Goal: Information Seeking & Learning: Learn about a topic

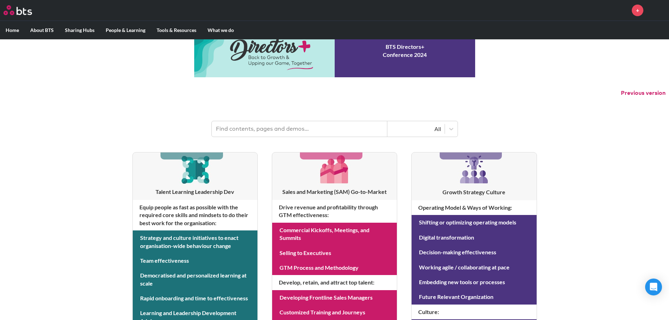
scroll to position [35, 0]
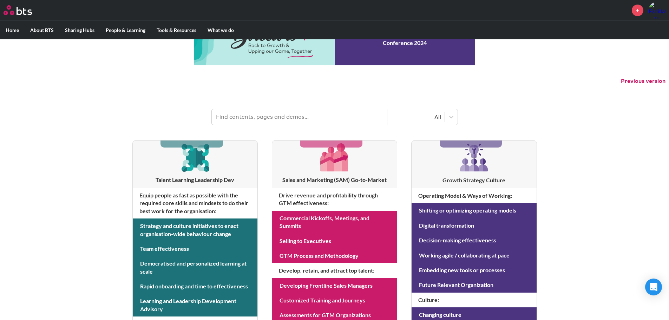
click at [322, 118] on input "text" at bounding box center [300, 116] width 176 height 15
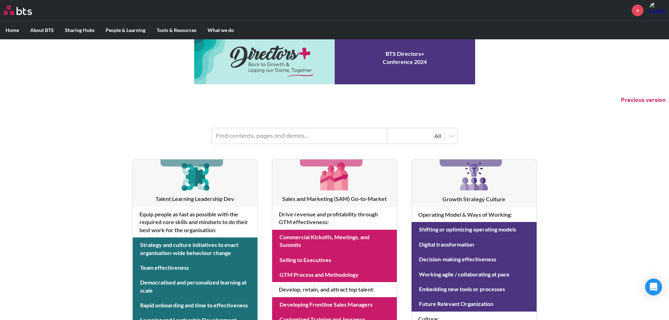
scroll to position [0, 0]
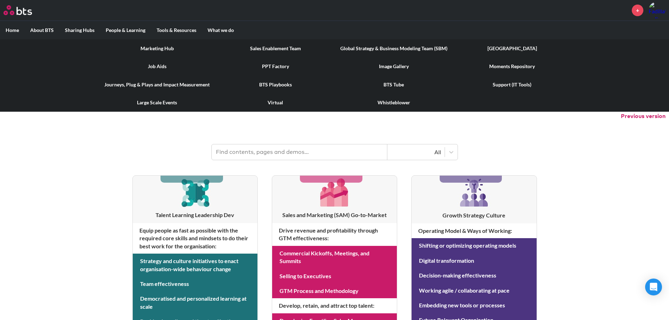
click at [162, 51] on link "Marketing Hub" at bounding box center [157, 48] width 118 height 18
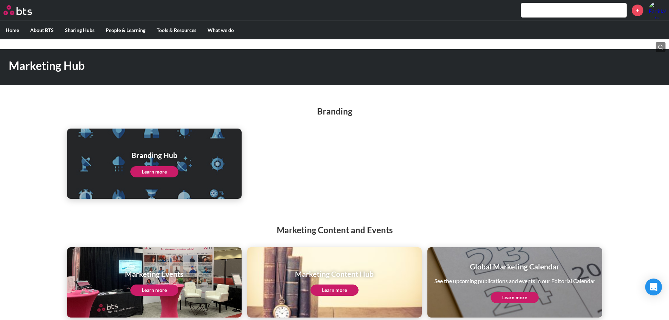
scroll to position [29, 0]
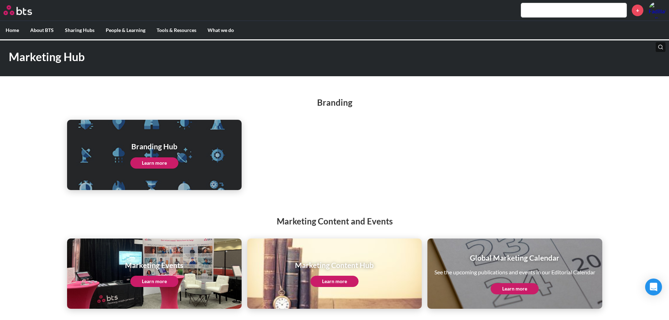
click at [194, 253] on div "Marketing Events Learn more" at bounding box center [154, 274] width 175 height 70
click at [159, 279] on link "Learn more" at bounding box center [154, 281] width 48 height 11
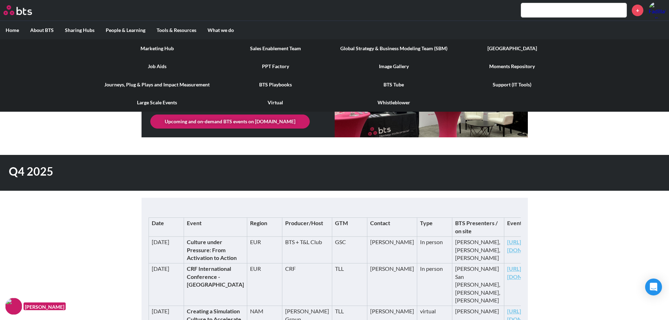
click at [182, 31] on label "Tools & Resources" at bounding box center [176, 30] width 51 height 18
click at [0, 0] on input "Tools & Resources" at bounding box center [0, 0] width 0 height 0
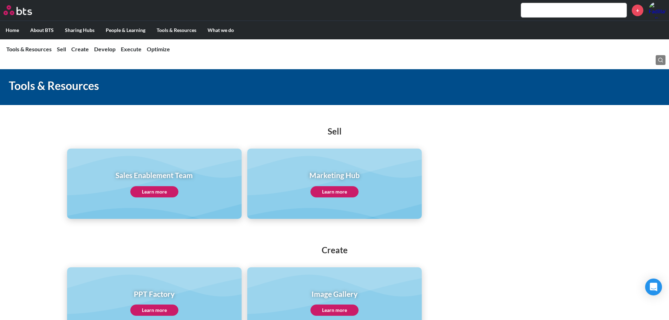
click at [529, 14] on input "text" at bounding box center [573, 10] width 105 height 14
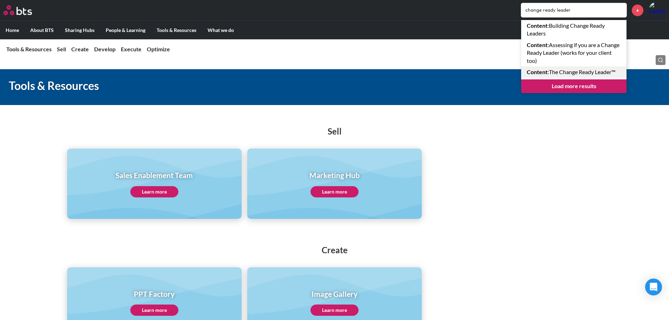
type input "change ready leader"
click at [569, 70] on link "Content : The Change Ready Leader™" at bounding box center [573, 71] width 105 height 11
click at [575, 27] on link "Content : Building Change Ready Leaders" at bounding box center [573, 29] width 105 height 19
click at [596, 49] on link "Content : Assessing if you are a Change Ready Leader (works for your client too)" at bounding box center [573, 52] width 105 height 27
click at [570, 89] on link "Load more results" at bounding box center [573, 85] width 105 height 13
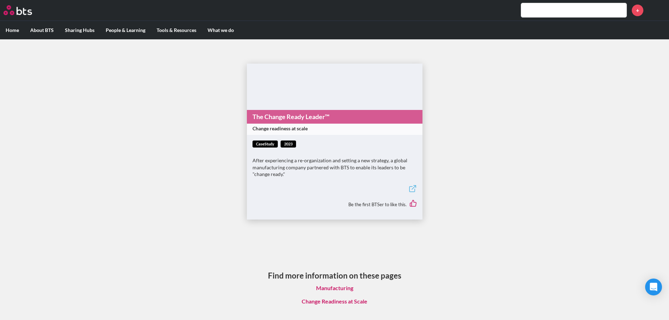
scroll to position [4, 0]
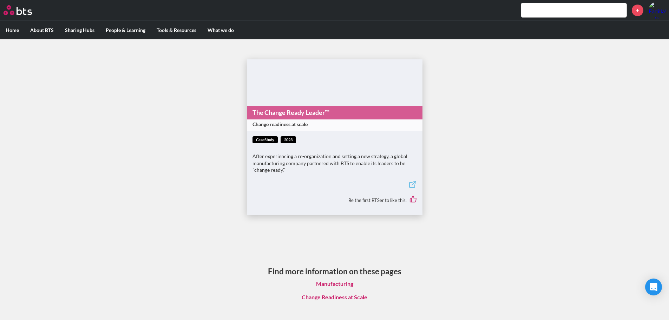
click at [285, 119] on link "The Change Ready Leader™" at bounding box center [335, 113] width 176 height 14
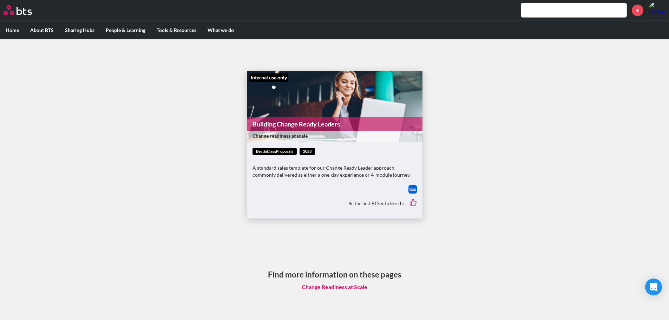
scroll to position [4, 0]
click at [311, 112] on figure "Internal use only Building Change Ready Leaders Change readiness at scale" at bounding box center [335, 105] width 176 height 71
click at [302, 130] on link "Building Change Ready Leaders" at bounding box center [335, 124] width 176 height 14
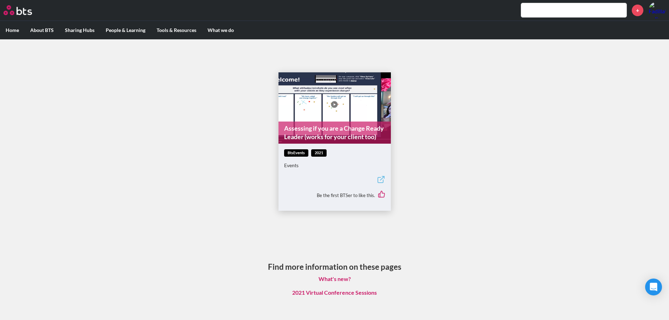
click at [334, 102] on figure "Assessing if you are a Change Ready Leader (works for your client too)" at bounding box center [335, 107] width 112 height 71
click at [383, 179] on icon at bounding box center [381, 179] width 8 height 8
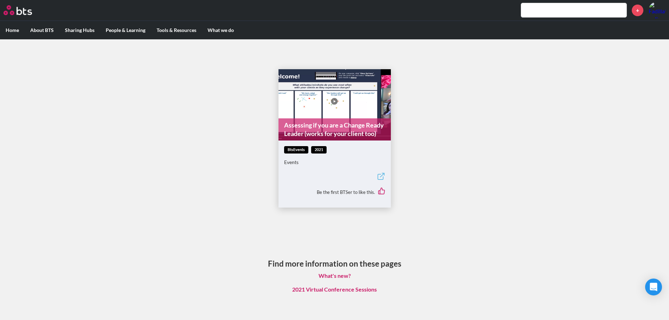
scroll to position [4, 0]
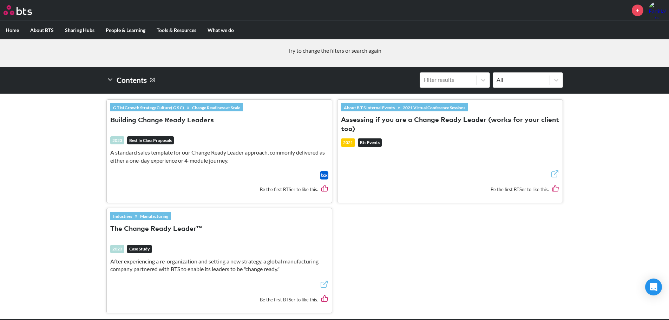
scroll to position [231, 0]
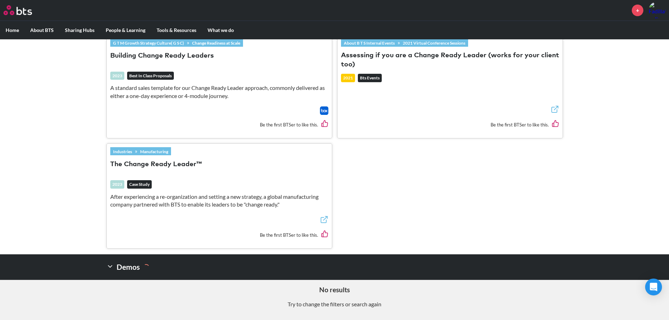
click at [109, 266] on icon at bounding box center [109, 266] width 7 height 7
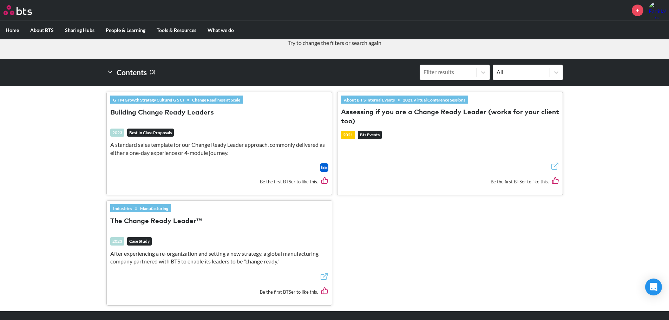
scroll to position [161, 0]
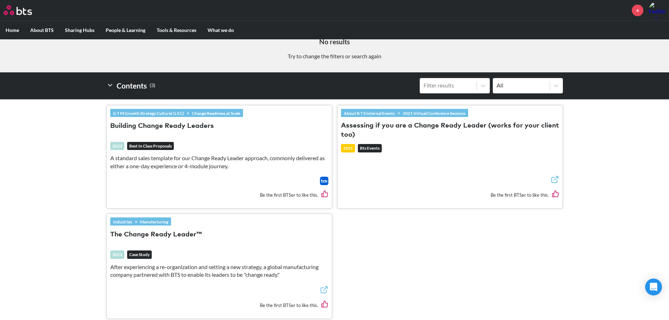
click at [359, 128] on button "Assessing if you are a Change Ready Leader (works for your client too)" at bounding box center [450, 130] width 218 height 19
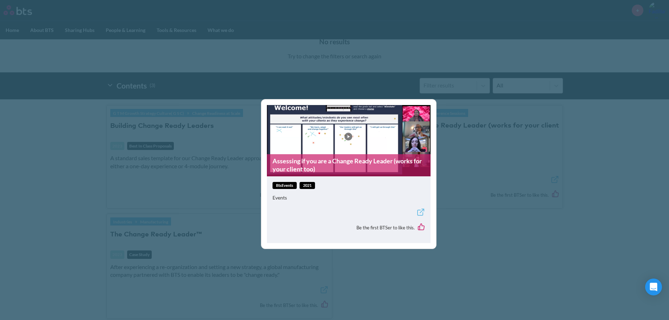
click at [315, 150] on figure "Assessing if you are a Change Ready Leader (works for your client too)" at bounding box center [349, 140] width 164 height 71
click at [316, 159] on link "Assessing if you are a Change Ready Leader (works for your client too)" at bounding box center [349, 165] width 164 height 22
